Goal: Find contact information: Find contact information

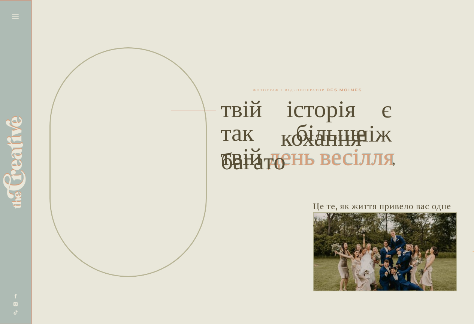
scroll to position [1, 0]
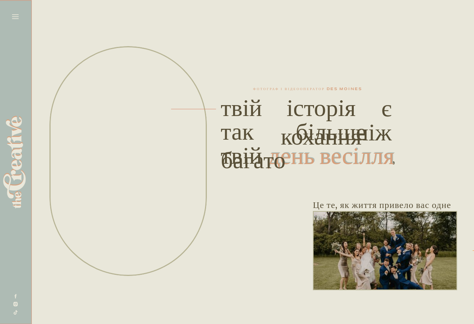
click at [17, 18] on icon at bounding box center [15, 16] width 7 height 4
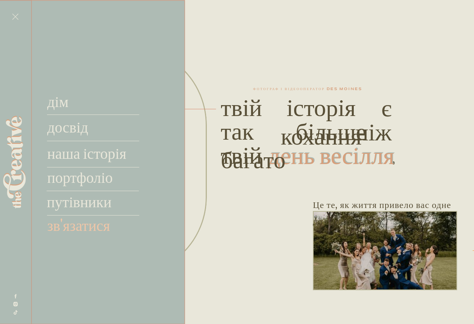
click at [67, 223] on font "зв'язатися" at bounding box center [78, 224] width 63 height 20
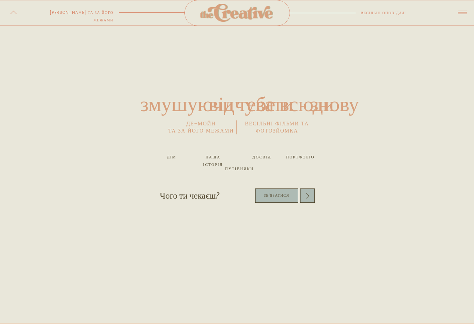
scroll to position [810, 0]
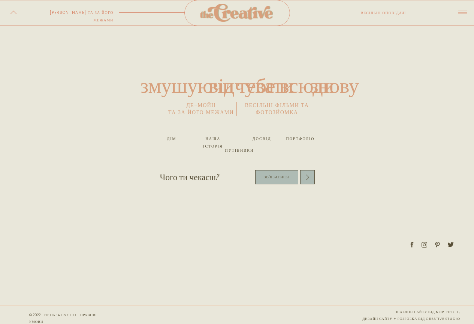
click at [413, 246] on icon at bounding box center [412, 243] width 6 height 7
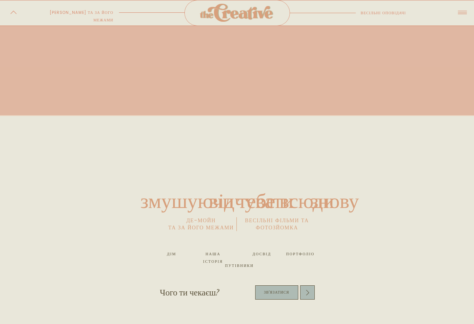
scroll to position [660, 0]
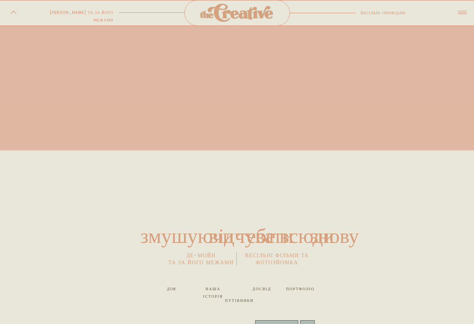
click at [11, 13] on icon at bounding box center [13, 12] width 6 height 3
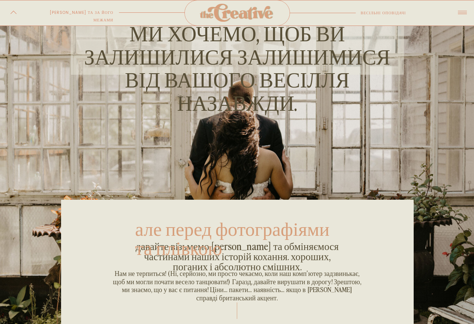
scroll to position [0, 0]
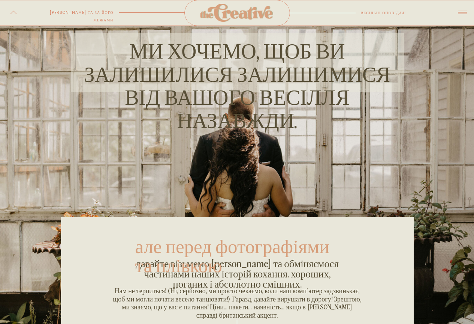
click at [226, 13] on div at bounding box center [237, 13] width 82 height 18
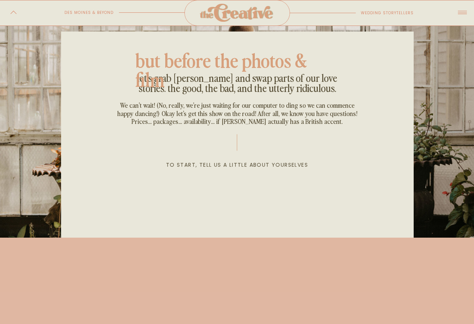
scroll to position [150, 0]
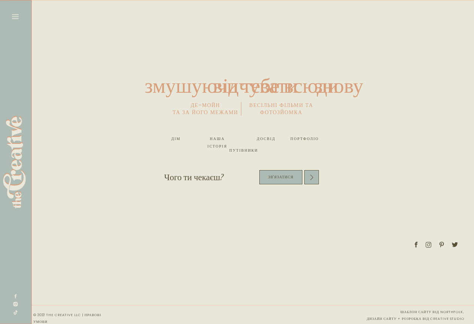
scroll to position [0, 4167]
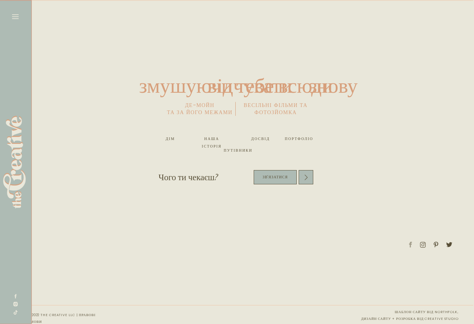
click at [410, 244] on icon at bounding box center [410, 244] width 3 height 6
